Goal: Task Accomplishment & Management: Manage account settings

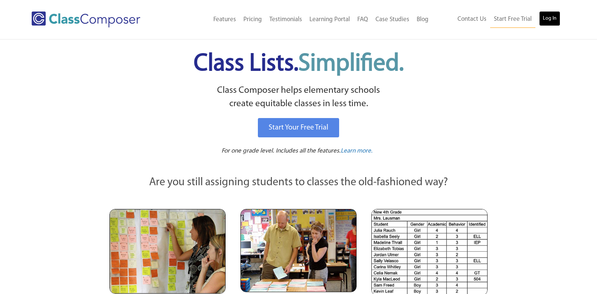
click at [549, 24] on link "Log In" at bounding box center [549, 18] width 21 height 15
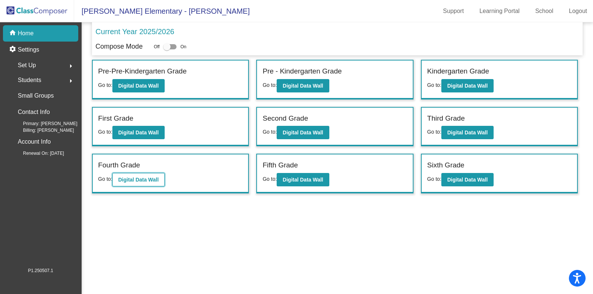
click at [135, 183] on button "Digital Data Wall" at bounding box center [138, 179] width 52 height 13
click at [476, 132] on b "Digital Data Wall" at bounding box center [467, 132] width 40 height 6
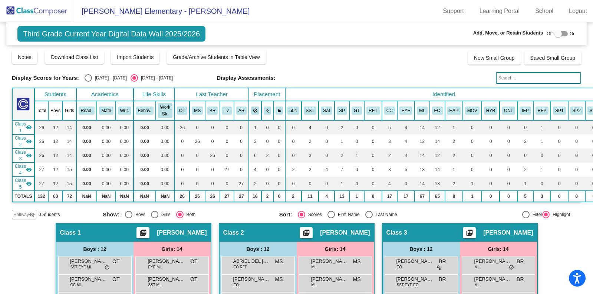
scroll to position [540, 0]
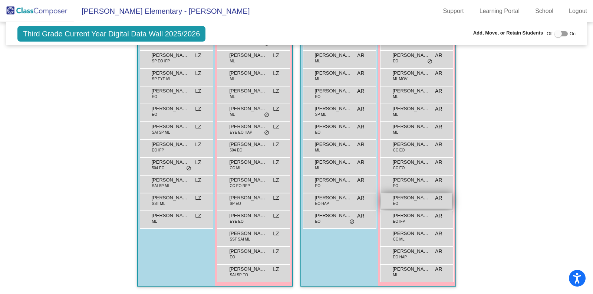
click at [402, 197] on span "KaLea Holmstead" at bounding box center [411, 197] width 37 height 7
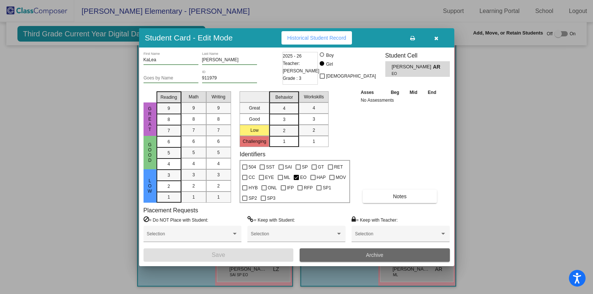
click at [344, 254] on button "Archive" at bounding box center [375, 254] width 150 height 13
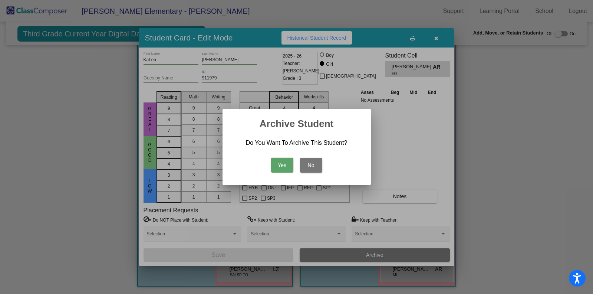
click at [312, 162] on button "No" at bounding box center [311, 165] width 22 height 15
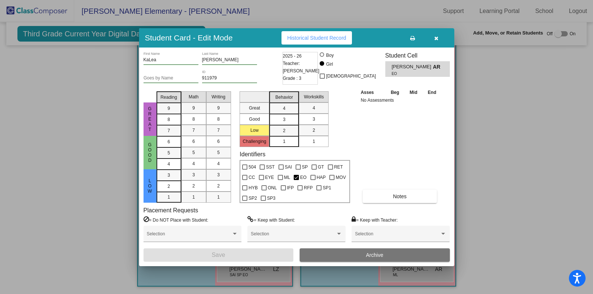
click at [361, 256] on button "Archive" at bounding box center [375, 254] width 150 height 13
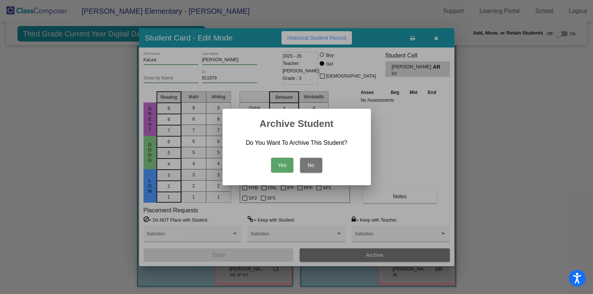
click at [284, 165] on button "Yes" at bounding box center [282, 165] width 22 height 15
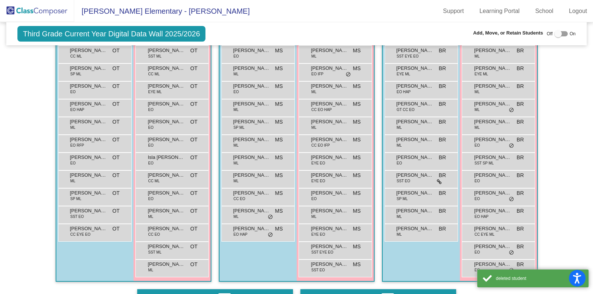
scroll to position [0, 0]
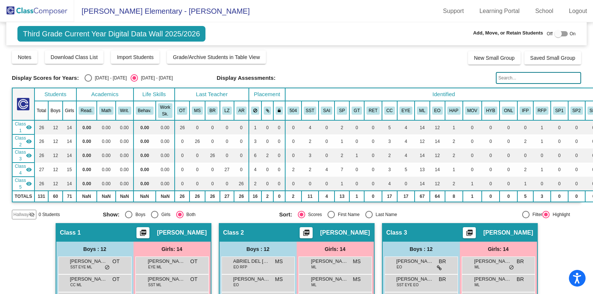
click at [43, 10] on img at bounding box center [37, 11] width 74 height 22
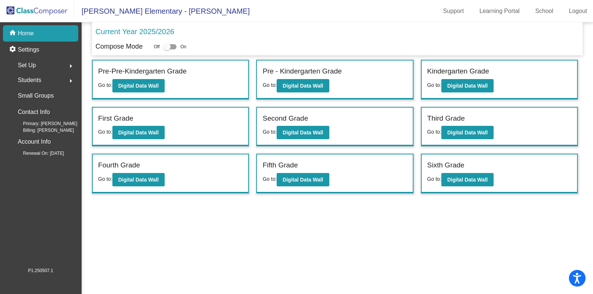
click at [37, 79] on span "Students" at bounding box center [29, 80] width 23 height 10
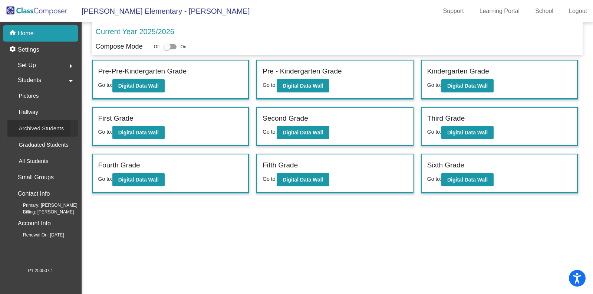
click at [33, 129] on p "Archived Students" at bounding box center [41, 128] width 45 height 9
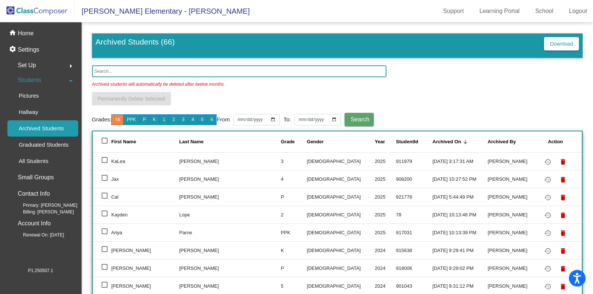
click at [168, 71] on input "text" at bounding box center [239, 71] width 295 height 12
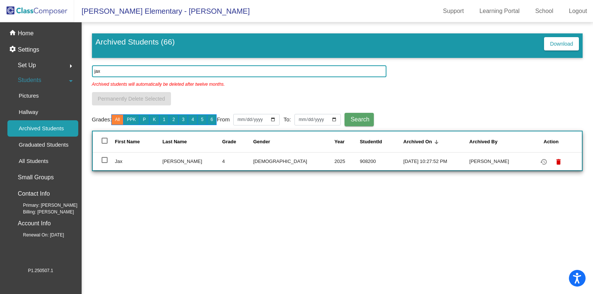
type input "jax"
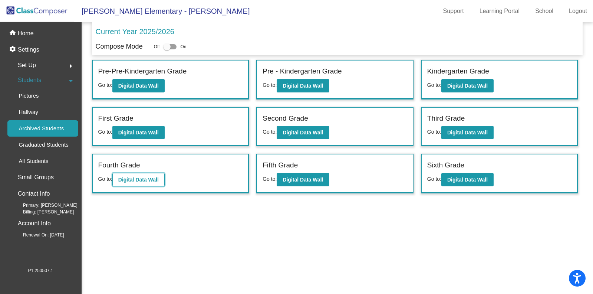
click at [152, 178] on b "Digital Data Wall" at bounding box center [138, 180] width 40 height 6
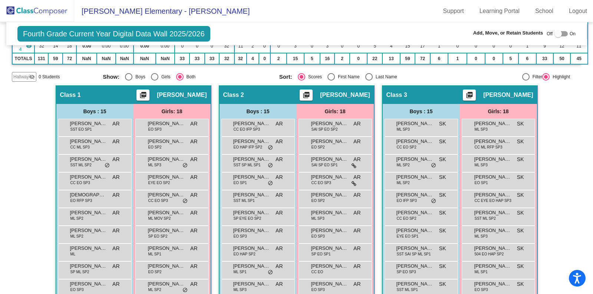
scroll to position [121, 0]
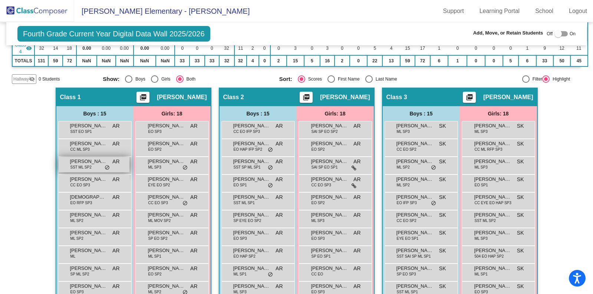
click at [89, 163] on span "Anthony Portillo Guzman" at bounding box center [88, 161] width 37 height 7
